Goal: Task Accomplishment & Management: Use online tool/utility

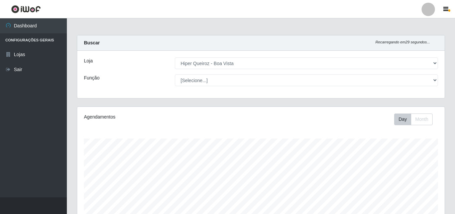
select select "514"
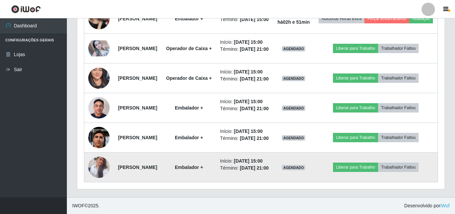
scroll to position [613, 0]
click at [98, 156] on img at bounding box center [98, 168] width 21 height 38
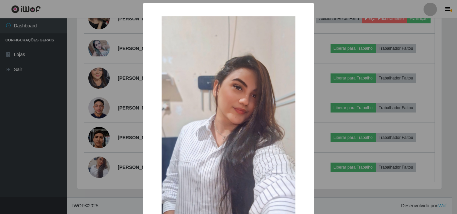
click at [99, 156] on div "× OK Cancel" at bounding box center [228, 107] width 457 height 214
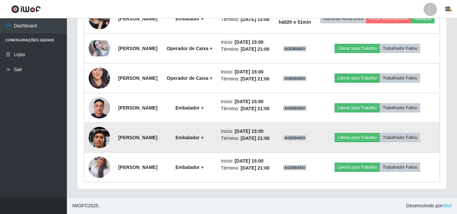
scroll to position [139, 368]
click at [100, 120] on img at bounding box center [98, 138] width 21 height 48
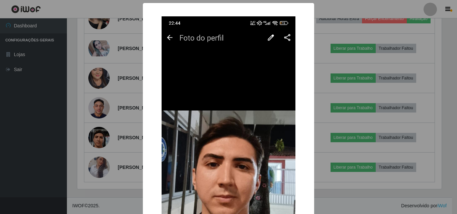
click at [74, 155] on div "× OK Cancel" at bounding box center [228, 107] width 457 height 214
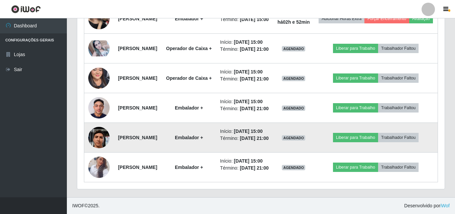
scroll to position [546, 0]
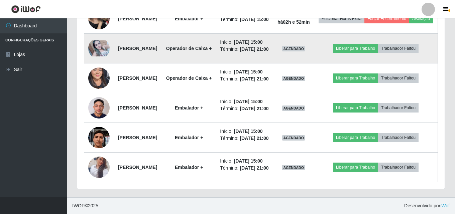
click at [93, 57] on img at bounding box center [98, 48] width 21 height 16
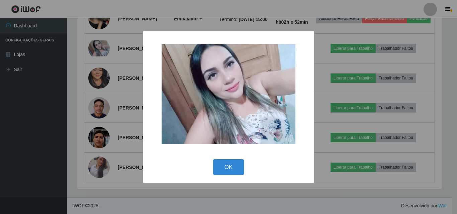
click at [99, 121] on div "× OK Cancel" at bounding box center [228, 107] width 457 height 214
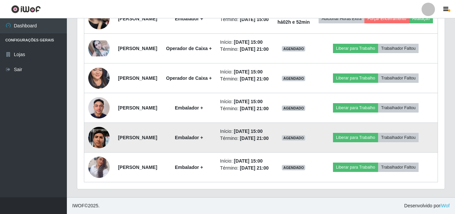
scroll to position [479, 0]
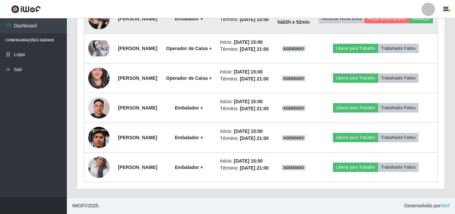
click at [95, 33] on img at bounding box center [98, 18] width 21 height 28
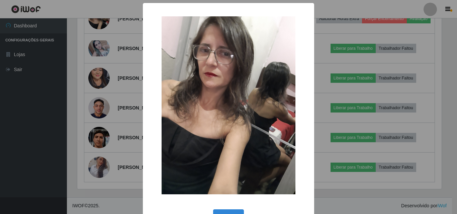
click at [61, 122] on div "× OK Cancel" at bounding box center [228, 107] width 457 height 214
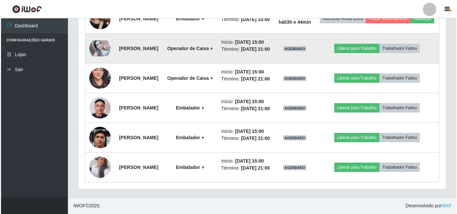
scroll to position [479, 0]
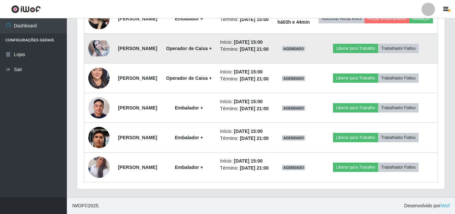
click at [98, 57] on img at bounding box center [98, 48] width 21 height 16
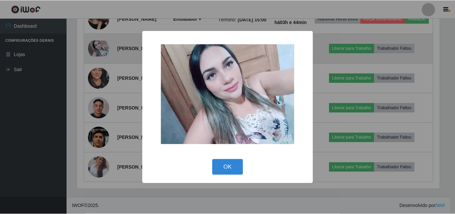
scroll to position [139, 364]
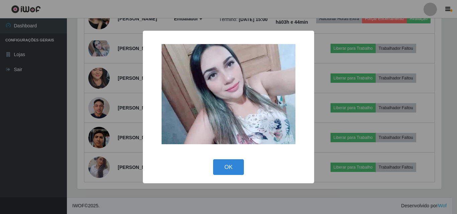
click at [46, 128] on div "× OK Cancel" at bounding box center [228, 107] width 457 height 214
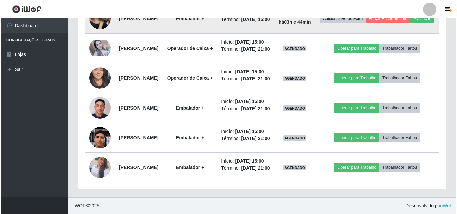
scroll to position [512, 0]
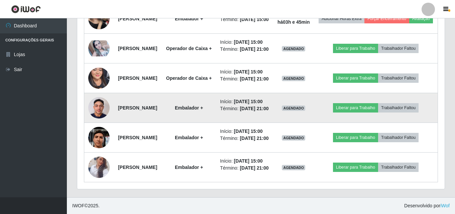
click at [99, 122] on img at bounding box center [98, 108] width 21 height 28
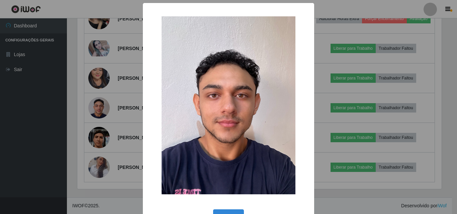
click at [31, 100] on div "× OK Cancel" at bounding box center [228, 107] width 457 height 214
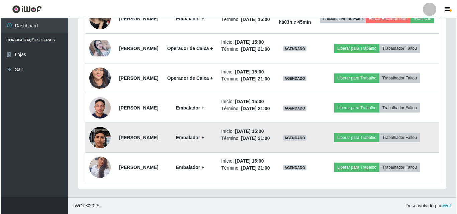
scroll to position [613, 0]
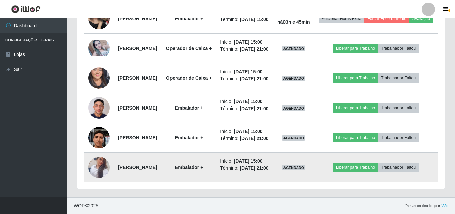
click at [93, 163] on img at bounding box center [98, 168] width 21 height 38
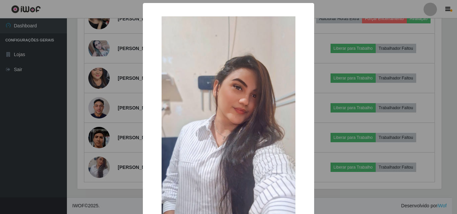
click at [21, 133] on div "× OK Cancel" at bounding box center [228, 107] width 457 height 214
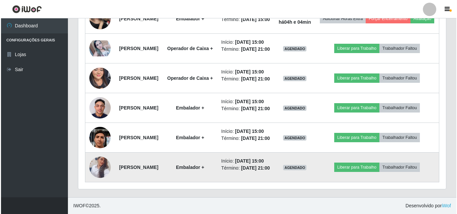
scroll to position [613, 0]
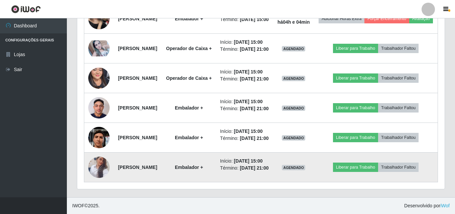
click at [99, 162] on img at bounding box center [98, 168] width 21 height 38
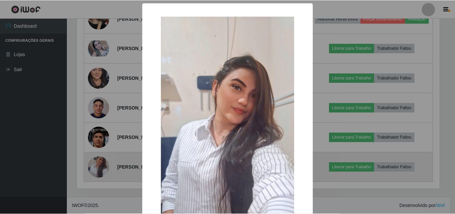
scroll to position [139, 364]
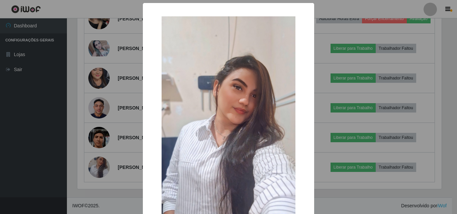
click at [90, 95] on div "× OK Cancel" at bounding box center [228, 107] width 457 height 214
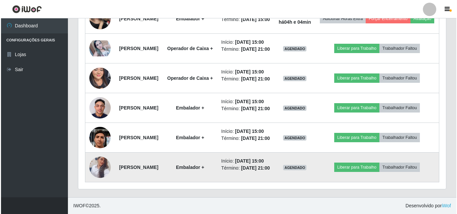
scroll to position [613, 0]
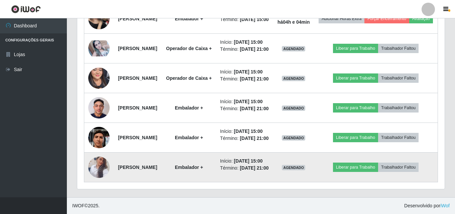
click at [97, 164] on img at bounding box center [98, 168] width 21 height 38
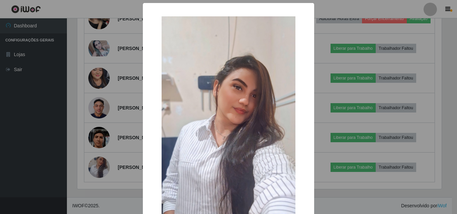
click at [94, 119] on div "× OK Cancel" at bounding box center [228, 107] width 457 height 214
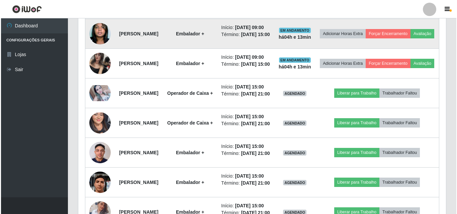
scroll to position [435, 0]
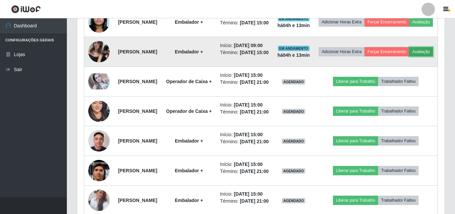
click at [410, 57] on button "Avaliação" at bounding box center [422, 51] width 24 height 9
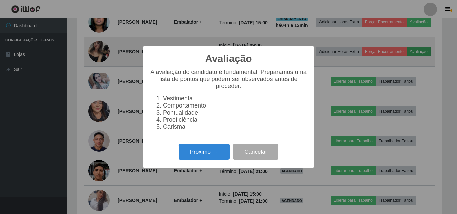
scroll to position [139, 364]
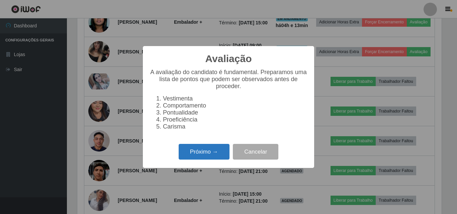
click at [204, 155] on button "Próximo →" at bounding box center [204, 152] width 51 height 16
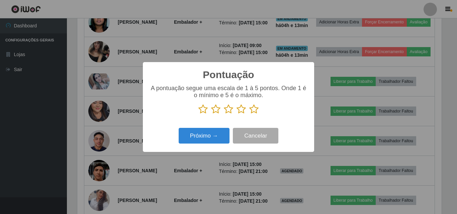
scroll to position [334461, 334235]
click at [253, 111] on icon at bounding box center [253, 109] width 9 height 10
click at [249, 114] on input "radio" at bounding box center [249, 114] width 0 height 0
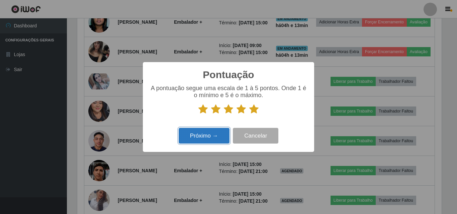
click at [222, 135] on button "Próximo →" at bounding box center [204, 136] width 51 height 16
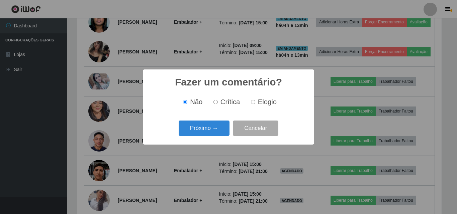
click at [255, 101] on input "Elogio" at bounding box center [253, 102] width 4 height 4
radio input "true"
click at [181, 128] on button "Próximo →" at bounding box center [204, 129] width 51 height 16
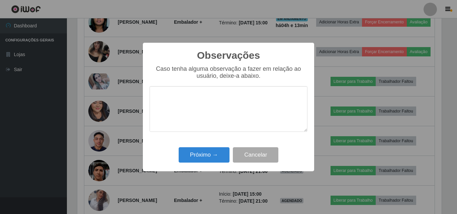
click at [221, 99] on textarea at bounding box center [229, 109] width 158 height 46
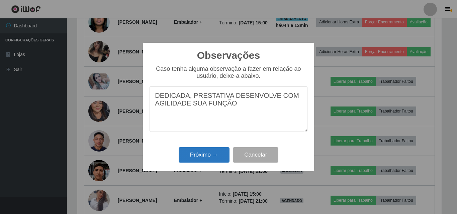
type textarea "DEDICADA, PRESTATIVA DESENVOLVE COM AGILIDADE SUA FUNÇÃO"
click at [218, 158] on button "Próximo →" at bounding box center [204, 156] width 51 height 16
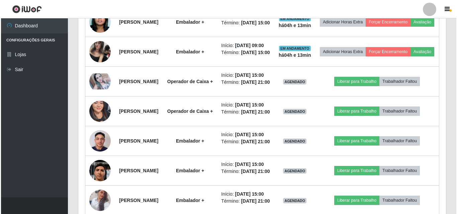
scroll to position [139, 368]
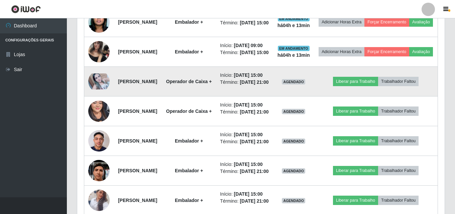
click at [94, 90] on img at bounding box center [98, 82] width 21 height 16
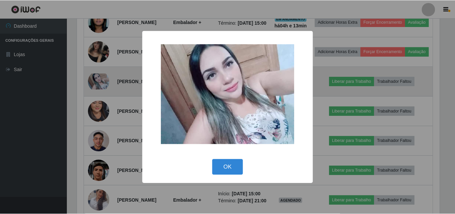
scroll to position [139, 364]
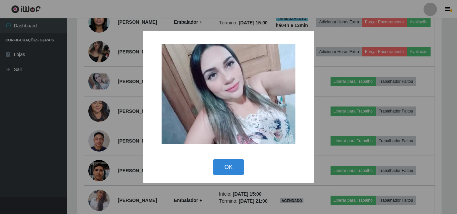
click at [34, 150] on div "× OK Cancel" at bounding box center [228, 107] width 457 height 214
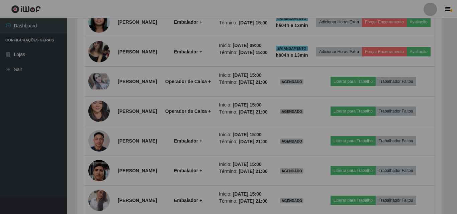
scroll to position [139, 368]
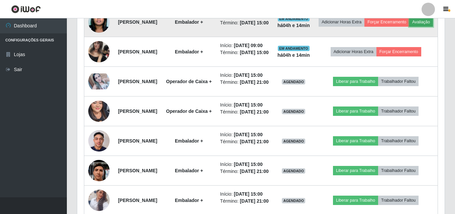
click at [410, 27] on button "Avaliação" at bounding box center [422, 21] width 24 height 9
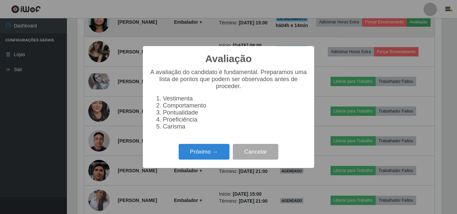
scroll to position [139, 364]
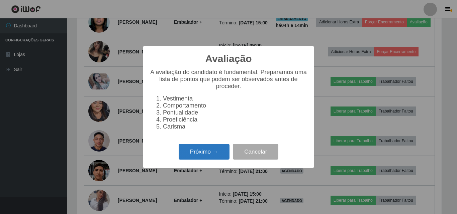
click at [204, 157] on button "Próximo →" at bounding box center [204, 152] width 51 height 16
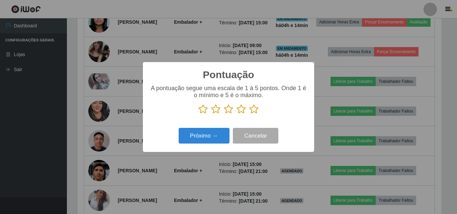
click at [254, 108] on icon at bounding box center [253, 109] width 9 height 10
click at [249, 114] on input "radio" at bounding box center [249, 114] width 0 height 0
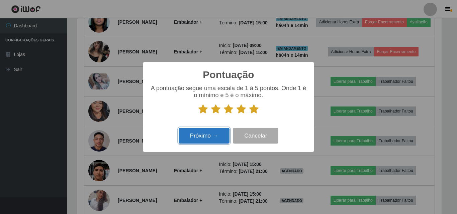
click at [217, 138] on button "Próximo →" at bounding box center [204, 136] width 51 height 16
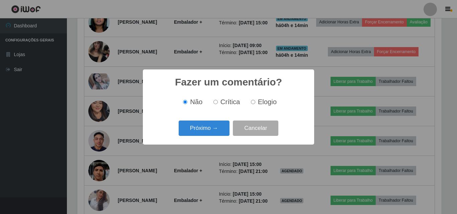
click at [253, 104] on input "Elogio" at bounding box center [253, 102] width 4 height 4
radio input "true"
click at [208, 134] on button "Próximo →" at bounding box center [204, 129] width 51 height 16
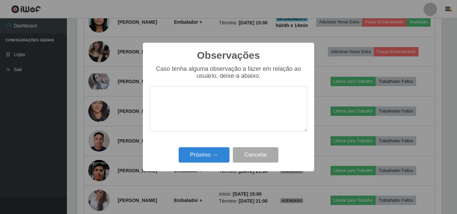
click at [205, 101] on textarea at bounding box center [229, 109] width 158 height 46
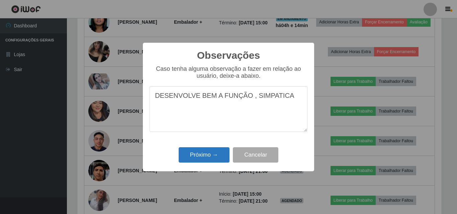
type textarea "DESENVOLVE BEM A FUNÇÃO , SIMPATICA"
click at [204, 153] on button "Próximo →" at bounding box center [204, 156] width 51 height 16
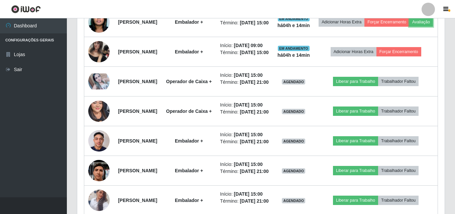
scroll to position [139, 368]
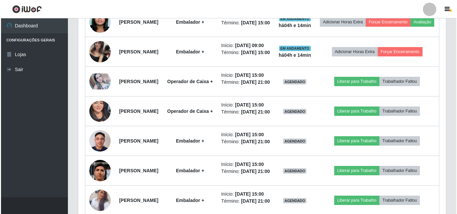
scroll to position [139, 364]
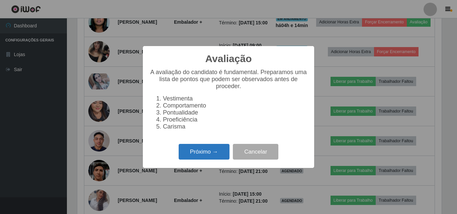
click at [217, 155] on button "Próximo →" at bounding box center [204, 152] width 51 height 16
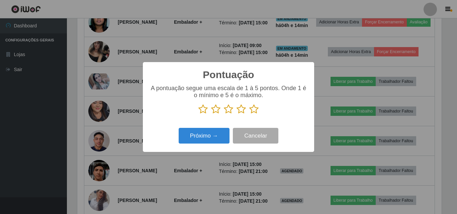
click at [242, 112] on icon at bounding box center [241, 109] width 9 height 10
click at [237, 114] on input "radio" at bounding box center [237, 114] width 0 height 0
click at [256, 113] on icon at bounding box center [253, 109] width 9 height 10
click at [249, 114] on input "radio" at bounding box center [249, 114] width 0 height 0
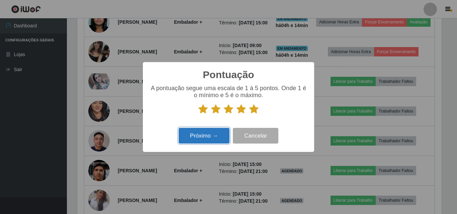
click at [228, 137] on button "Próximo →" at bounding box center [204, 136] width 51 height 16
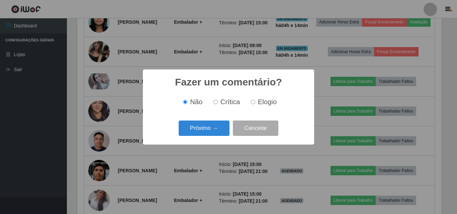
click at [254, 102] on input "Elogio" at bounding box center [253, 102] width 4 height 4
radio input "true"
click at [220, 126] on button "Próximo →" at bounding box center [204, 129] width 51 height 16
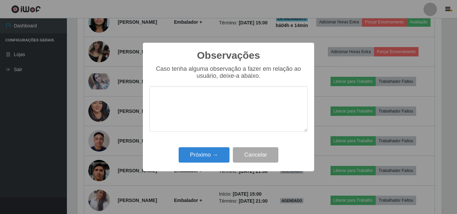
click at [219, 106] on textarea at bounding box center [229, 109] width 158 height 46
type textarea "D"
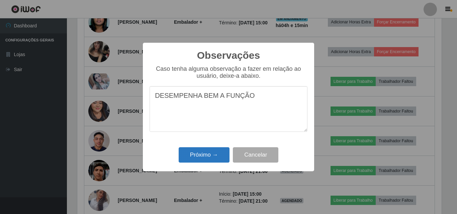
type textarea "DESEMPENHA BEM A FUNÇÃO"
click at [202, 156] on button "Próximo →" at bounding box center [204, 156] width 51 height 16
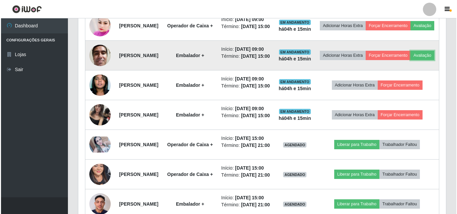
scroll to position [368, 0]
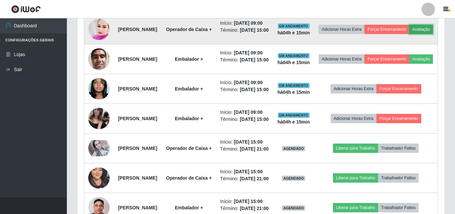
click at [410, 34] on button "Avaliação" at bounding box center [422, 29] width 24 height 9
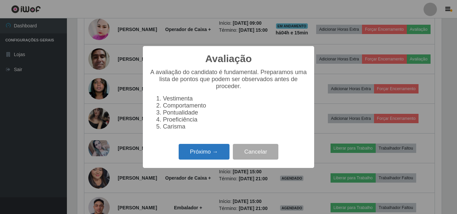
click at [203, 153] on button "Próximo →" at bounding box center [204, 152] width 51 height 16
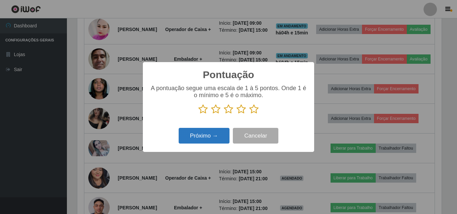
scroll to position [334461, 334235]
click at [253, 109] on icon at bounding box center [253, 109] width 9 height 10
click at [249, 114] on input "radio" at bounding box center [249, 114] width 0 height 0
click at [206, 138] on button "Próximo →" at bounding box center [204, 136] width 51 height 16
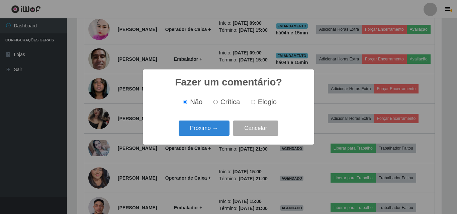
click at [255, 102] on label "Elogio" at bounding box center [262, 102] width 28 height 8
click at [255, 102] on input "Elogio" at bounding box center [253, 102] width 4 height 4
radio input "true"
click at [213, 126] on button "Próximo →" at bounding box center [204, 129] width 51 height 16
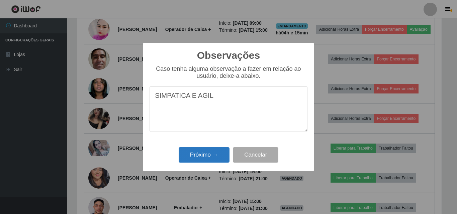
type textarea "SIMPATICA E AGIL"
click at [213, 156] on button "Próximo →" at bounding box center [204, 156] width 51 height 16
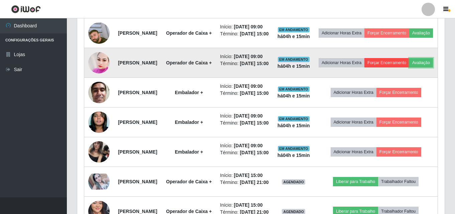
scroll to position [301, 0]
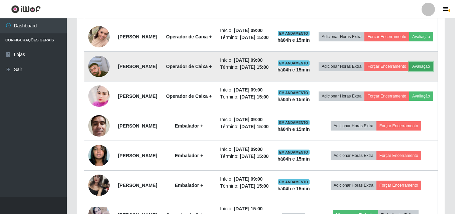
click at [410, 71] on button "Avaliação" at bounding box center [422, 66] width 24 height 9
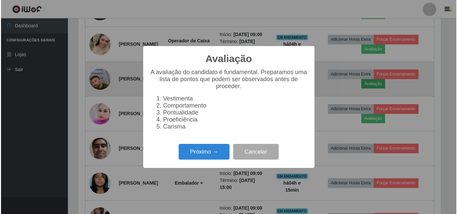
scroll to position [139, 364]
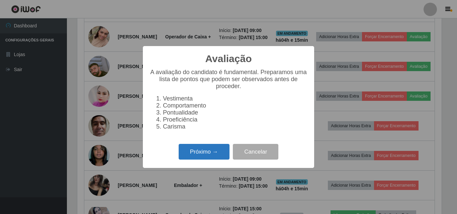
click at [211, 152] on button "Próximo →" at bounding box center [204, 152] width 51 height 16
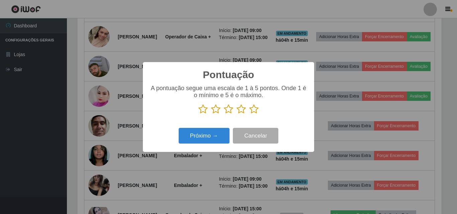
scroll to position [334461, 334235]
click at [254, 112] on icon at bounding box center [253, 109] width 9 height 10
click at [249, 114] on input "radio" at bounding box center [249, 114] width 0 height 0
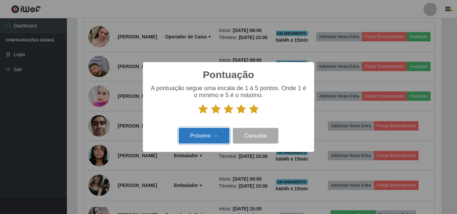
click at [214, 139] on button "Próximo →" at bounding box center [204, 136] width 51 height 16
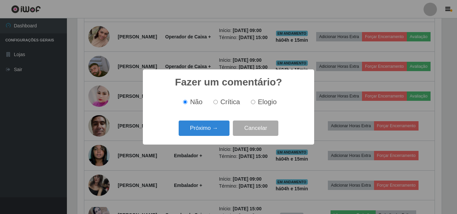
click at [255, 102] on label "Elogio" at bounding box center [262, 102] width 28 height 8
click at [255, 102] on input "Elogio" at bounding box center [253, 102] width 4 height 4
radio input "true"
click at [215, 128] on button "Próximo →" at bounding box center [204, 129] width 51 height 16
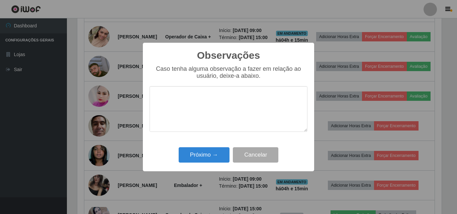
click at [214, 98] on textarea at bounding box center [229, 109] width 158 height 46
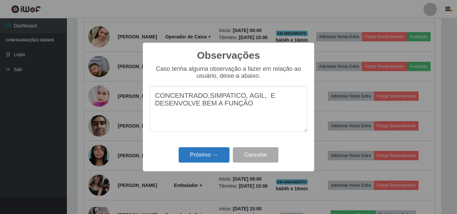
type textarea "CONCENTRADO,SIMPATICO, AGIL, E DESENVOLVE BEM A FUNÇÃO"
click at [217, 153] on button "Próximo →" at bounding box center [204, 156] width 51 height 16
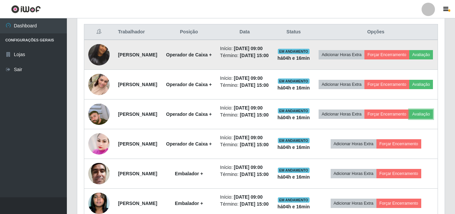
scroll to position [234, 0]
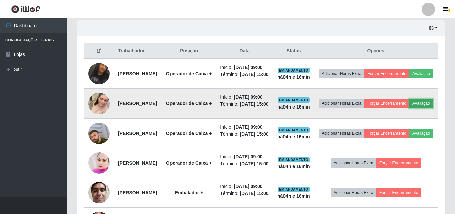
click at [410, 108] on button "Avaliação" at bounding box center [422, 103] width 24 height 9
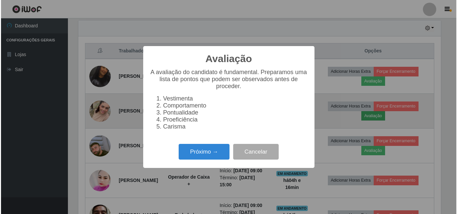
scroll to position [139, 364]
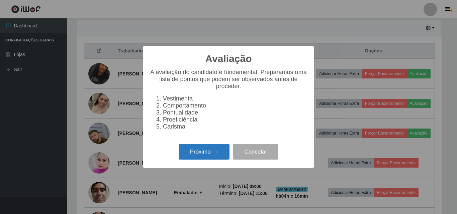
click at [220, 154] on button "Próximo →" at bounding box center [204, 152] width 51 height 16
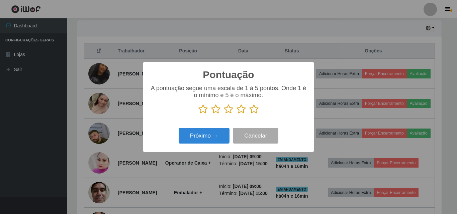
click at [255, 110] on icon at bounding box center [253, 109] width 9 height 10
click at [249, 114] on input "radio" at bounding box center [249, 114] width 0 height 0
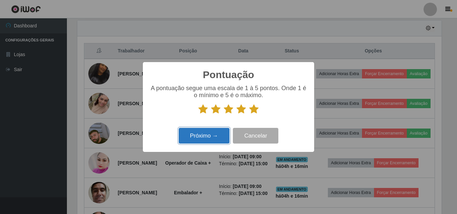
click at [215, 135] on button "Próximo →" at bounding box center [204, 136] width 51 height 16
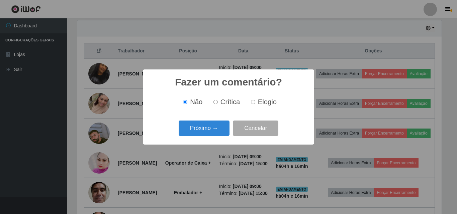
click at [253, 102] on input "Elogio" at bounding box center [253, 102] width 4 height 4
radio input "true"
click at [213, 130] on button "Próximo →" at bounding box center [204, 129] width 51 height 16
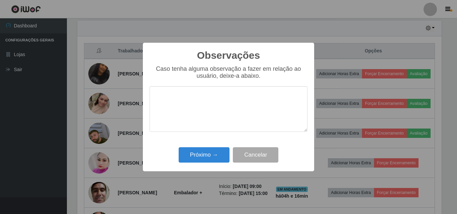
click at [214, 109] on textarea at bounding box center [229, 109] width 158 height 46
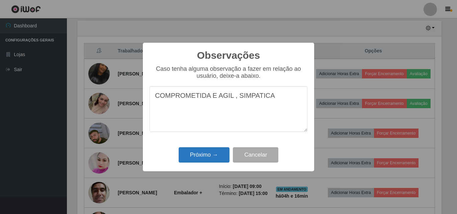
type textarea "COMPROMETIDA E AGIL , SIMPATICA"
click at [222, 154] on button "Próximo →" at bounding box center [204, 156] width 51 height 16
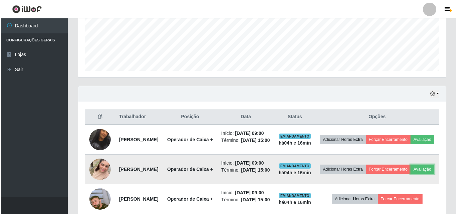
scroll to position [167, 0]
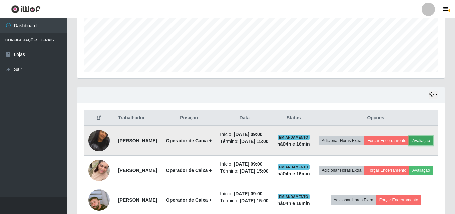
click at [410, 146] on button "Avaliação" at bounding box center [422, 140] width 24 height 9
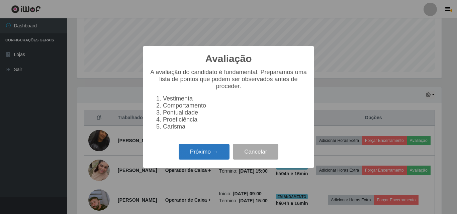
click at [212, 160] on button "Próximo →" at bounding box center [204, 152] width 51 height 16
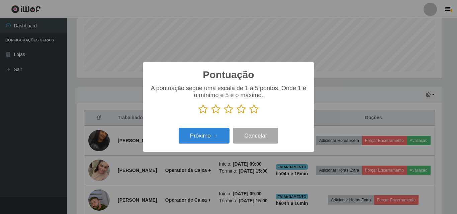
scroll to position [334461, 334235]
click at [253, 109] on icon at bounding box center [253, 109] width 9 height 10
click at [249, 114] on input "radio" at bounding box center [249, 114] width 0 height 0
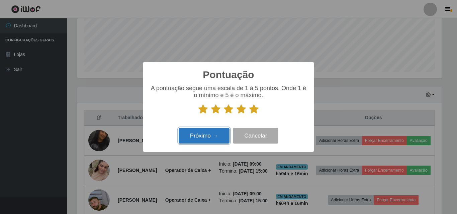
click at [209, 134] on button "Próximo →" at bounding box center [204, 136] width 51 height 16
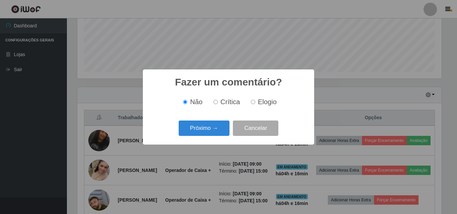
click at [254, 104] on input "Elogio" at bounding box center [253, 102] width 4 height 4
radio input "true"
click at [199, 136] on button "Próximo →" at bounding box center [204, 129] width 51 height 16
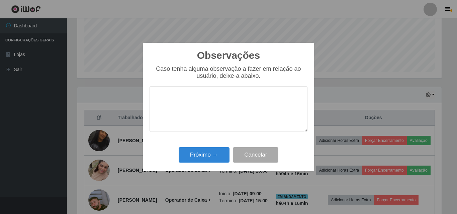
click at [208, 104] on textarea at bounding box center [229, 109] width 158 height 46
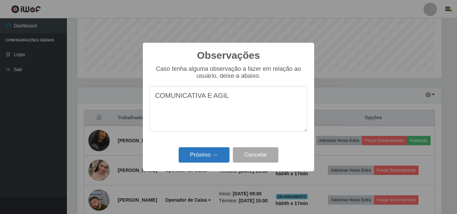
type textarea "COMUNICATIVA E AGIL"
click at [215, 155] on button "Próximo →" at bounding box center [204, 156] width 51 height 16
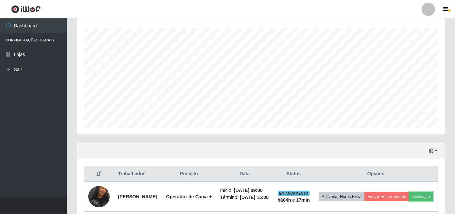
scroll to position [111, 0]
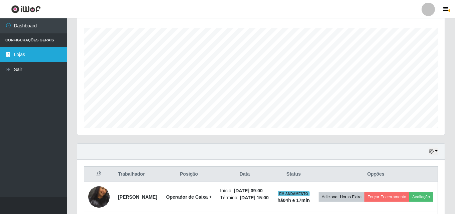
click at [29, 52] on link "Lojas" at bounding box center [33, 54] width 67 height 15
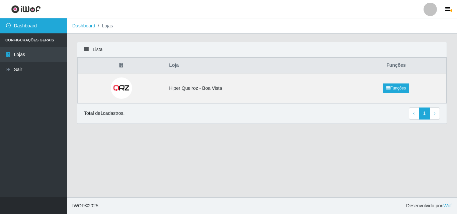
click at [34, 27] on link "Dashboard" at bounding box center [33, 25] width 67 height 15
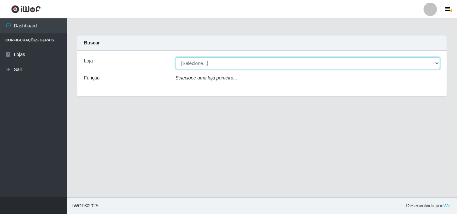
click at [312, 60] on select "[Selecione...] Hiper Queiroz - [GEOGRAPHIC_DATA]" at bounding box center [308, 64] width 265 height 12
select select "514"
click at [176, 58] on select "[Selecione...] Hiper Queiroz - [GEOGRAPHIC_DATA]" at bounding box center [308, 64] width 265 height 12
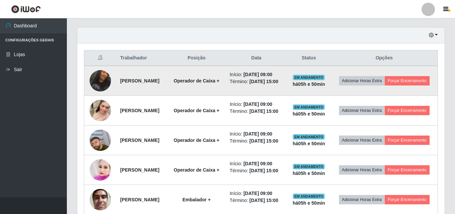
scroll to position [261, 0]
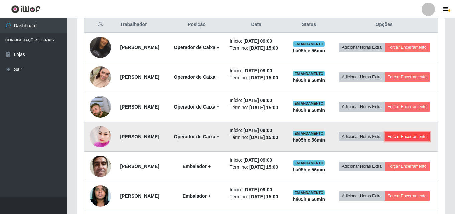
click at [386, 142] on button "Forçar Encerramento" at bounding box center [407, 136] width 45 height 9
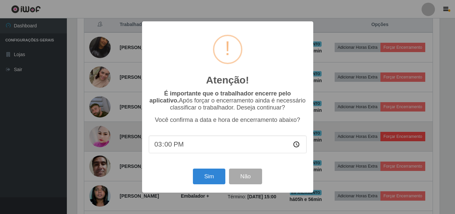
scroll to position [139, 364]
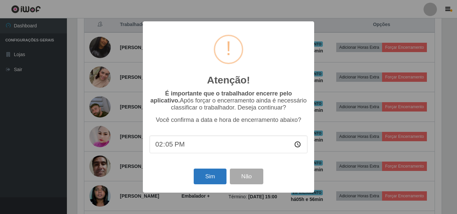
type input "14:56"
click at [209, 178] on button "Sim" at bounding box center [210, 177] width 32 height 16
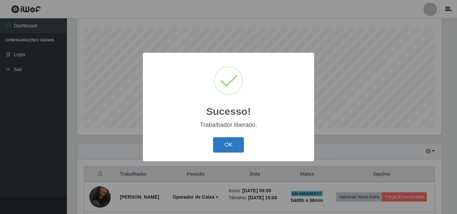
click at [231, 143] on button "OK" at bounding box center [228, 146] width 31 height 16
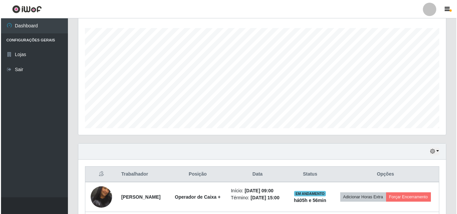
scroll to position [211, 0]
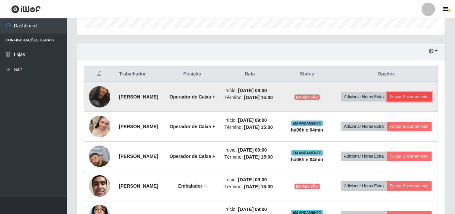
click at [395, 102] on button "Forçar Encerramento" at bounding box center [409, 96] width 45 height 9
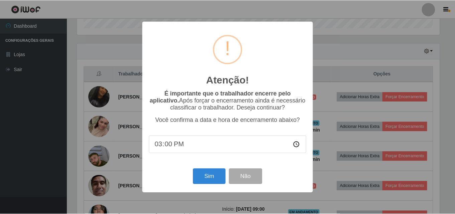
scroll to position [139, 364]
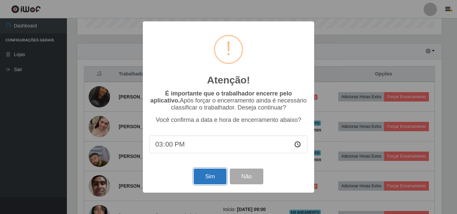
click at [205, 182] on button "Sim" at bounding box center [210, 177] width 32 height 16
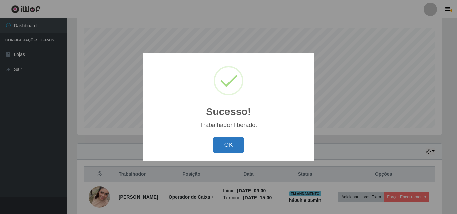
click at [218, 151] on button "OK" at bounding box center [228, 146] width 31 height 16
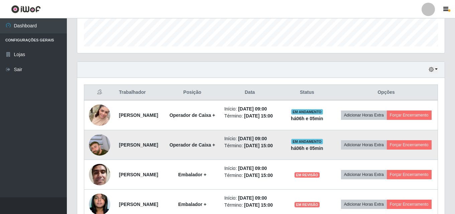
scroll to position [211, 0]
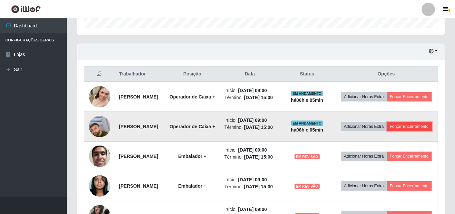
click at [388, 131] on button "Forçar Encerramento" at bounding box center [409, 126] width 45 height 9
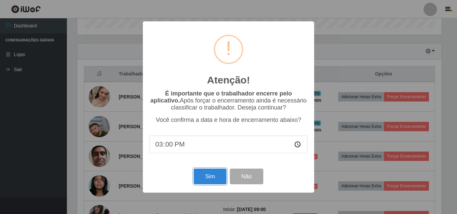
drag, startPoint x: 225, startPoint y: 181, endPoint x: 223, endPoint y: 176, distance: 4.9
click at [225, 179] on button "Sim" at bounding box center [210, 177] width 32 height 16
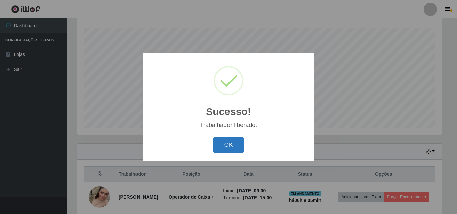
drag, startPoint x: 219, startPoint y: 148, endPoint x: 221, endPoint y: 143, distance: 5.1
click at [220, 147] on button "OK" at bounding box center [228, 146] width 31 height 16
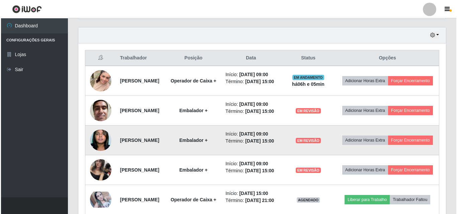
scroll to position [245, 0]
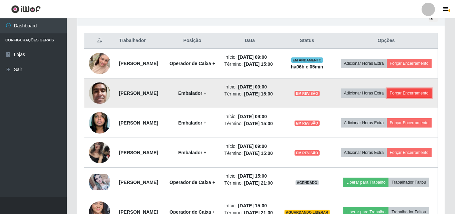
click at [387, 98] on button "Forçar Encerramento" at bounding box center [409, 93] width 45 height 9
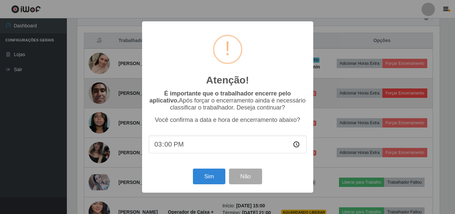
scroll to position [139, 364]
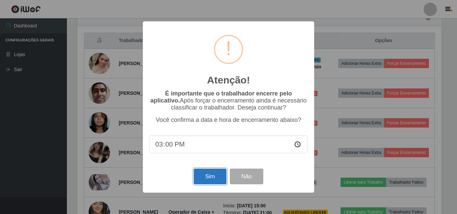
click at [204, 184] on button "Sim" at bounding box center [210, 177] width 32 height 16
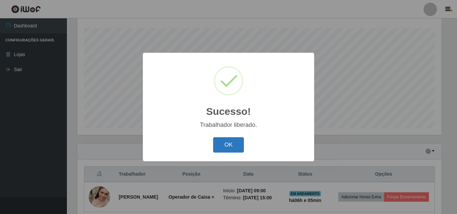
click at [221, 147] on button "OK" at bounding box center [228, 146] width 31 height 16
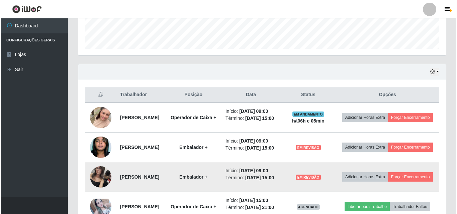
scroll to position [245, 0]
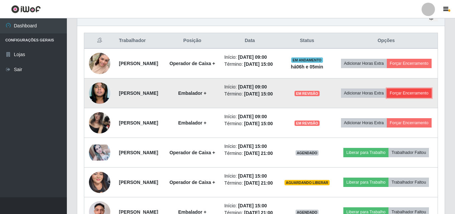
click at [387, 98] on button "Forçar Encerramento" at bounding box center [409, 93] width 45 height 9
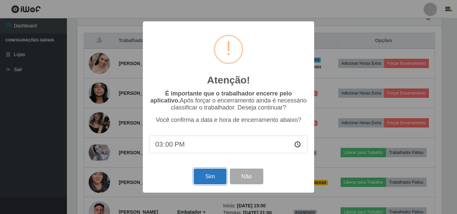
click at [215, 182] on button "Sim" at bounding box center [210, 177] width 32 height 16
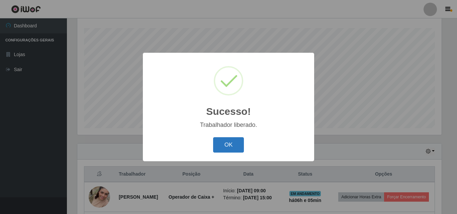
click at [227, 148] on button "OK" at bounding box center [228, 146] width 31 height 16
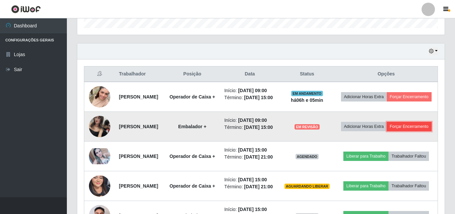
click at [387, 131] on button "Forçar Encerramento" at bounding box center [409, 126] width 45 height 9
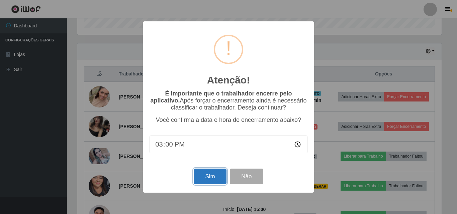
click at [217, 180] on button "Sim" at bounding box center [210, 177] width 32 height 16
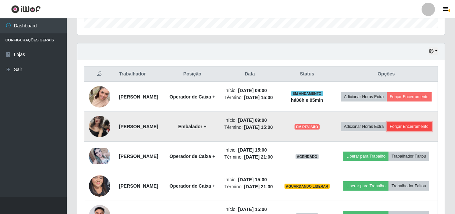
click at [389, 131] on button "Forçar Encerramento" at bounding box center [409, 126] width 45 height 9
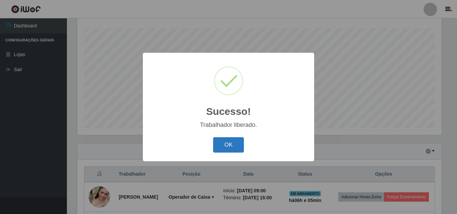
click at [221, 149] on button "OK" at bounding box center [228, 146] width 31 height 16
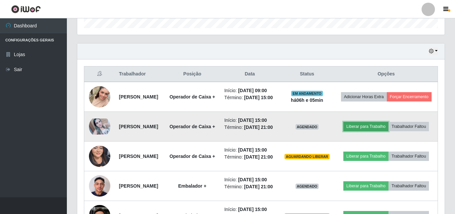
click at [386, 131] on button "Liberar para Trabalho" at bounding box center [366, 126] width 45 height 9
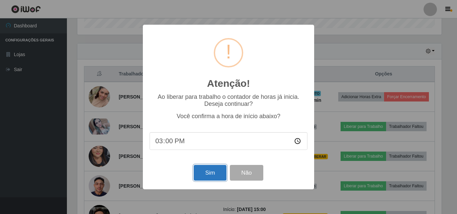
click at [205, 177] on button "Sim" at bounding box center [210, 173] width 32 height 16
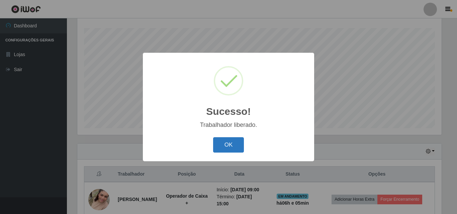
click at [222, 148] on button "OK" at bounding box center [228, 146] width 31 height 16
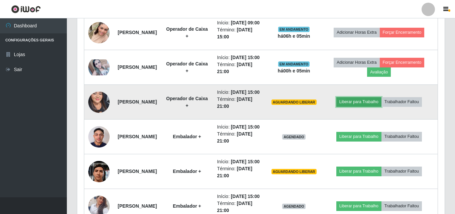
click at [362, 107] on button "Liberar para Trabalho" at bounding box center [359, 101] width 45 height 9
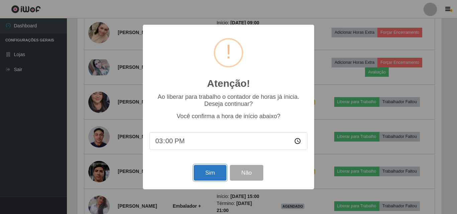
click at [212, 173] on button "Sim" at bounding box center [210, 173] width 32 height 16
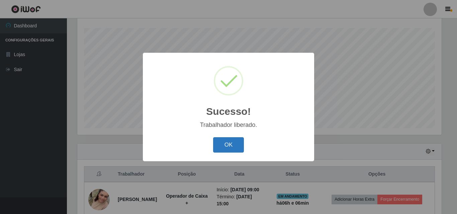
click at [230, 142] on button "OK" at bounding box center [228, 146] width 31 height 16
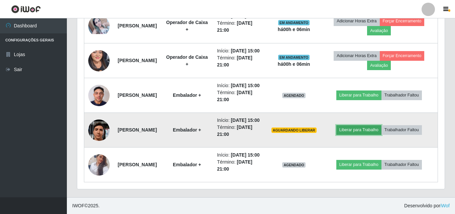
click at [367, 133] on button "Liberar para Trabalho" at bounding box center [359, 129] width 45 height 9
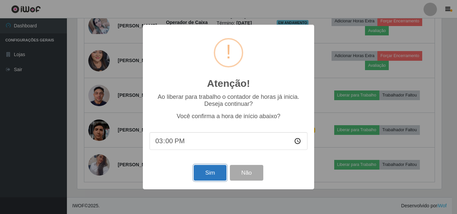
click at [213, 171] on button "Sim" at bounding box center [210, 173] width 32 height 16
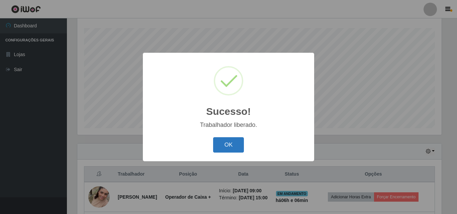
click at [226, 145] on button "OK" at bounding box center [228, 146] width 31 height 16
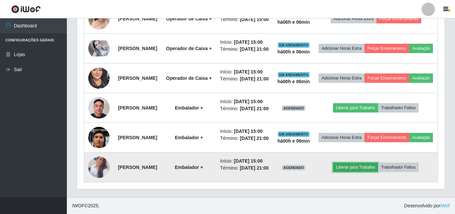
click at [355, 172] on button "Liberar para Trabalho" at bounding box center [355, 167] width 45 height 9
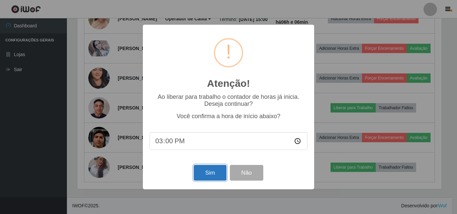
click at [206, 174] on button "Sim" at bounding box center [210, 173] width 32 height 16
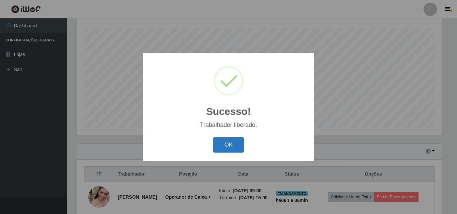
click at [237, 148] on button "OK" at bounding box center [228, 146] width 31 height 16
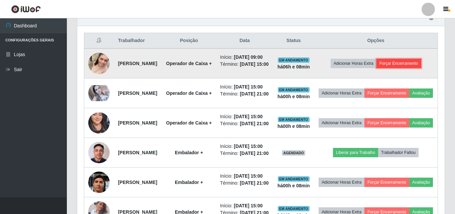
click at [408, 67] on button "Forçar Encerramento" at bounding box center [399, 63] width 45 height 9
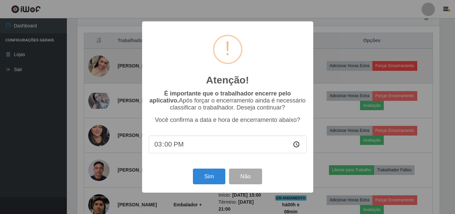
scroll to position [139, 364]
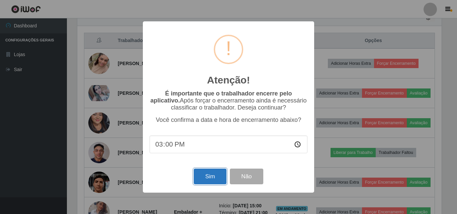
click at [213, 182] on button "Sim" at bounding box center [210, 177] width 32 height 16
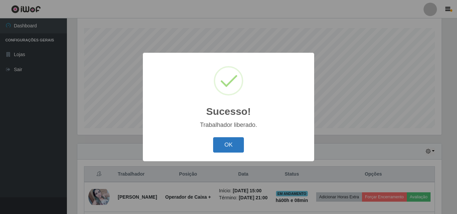
click at [240, 147] on button "OK" at bounding box center [228, 146] width 31 height 16
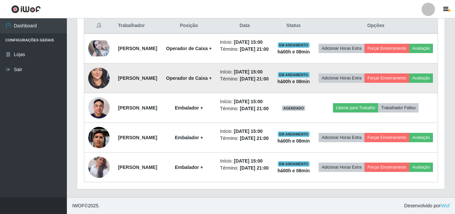
scroll to position [312, 0]
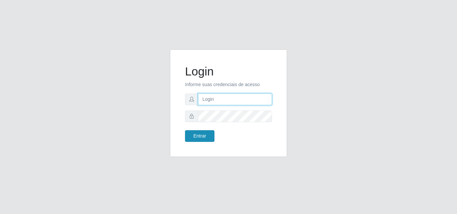
type input "thiagorafaela1205@outlook.com"
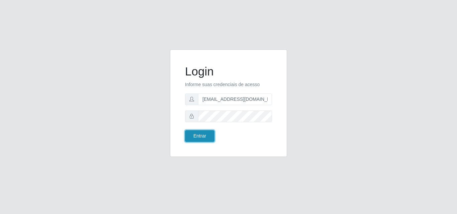
click at [207, 138] on button "Entrar" at bounding box center [199, 136] width 29 height 12
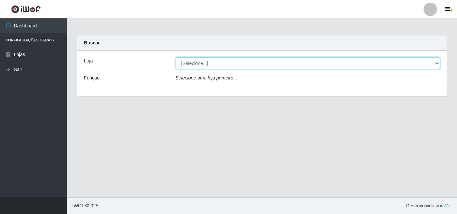
click at [438, 63] on select "[Selecione...] Hiper Queiroz - [GEOGRAPHIC_DATA]" at bounding box center [308, 64] width 265 height 12
select select "514"
click at [176, 58] on select "[Selecione...] Hiper Queiroz - [GEOGRAPHIC_DATA]" at bounding box center [308, 64] width 265 height 12
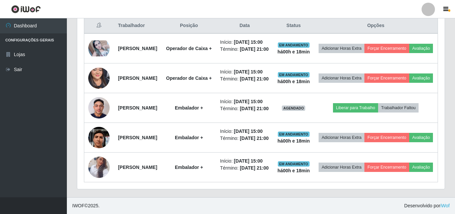
scroll to position [301, 0]
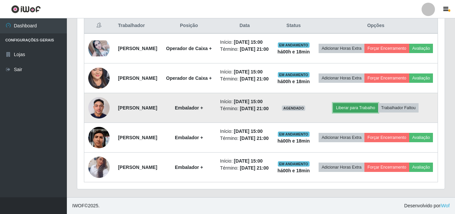
click at [368, 103] on button "Liberar para Trabalho" at bounding box center [355, 107] width 45 height 9
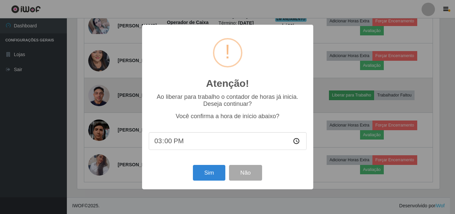
scroll to position [139, 364]
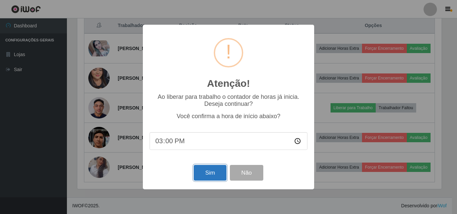
click at [204, 177] on button "Sim" at bounding box center [210, 173] width 32 height 16
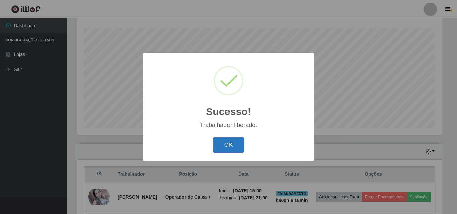
drag, startPoint x: 229, startPoint y: 143, endPoint x: 235, endPoint y: 146, distance: 6.4
click at [231, 145] on button "OK" at bounding box center [228, 146] width 31 height 16
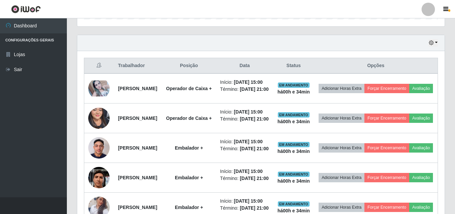
scroll to position [253, 0]
